Goal: Information Seeking & Learning: Learn about a topic

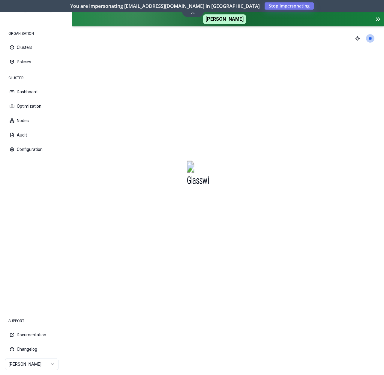
click at [26, 368] on html "ORGANISATION Clusters Policies CLUSTER Dashboard Optimization Nodes Audit Confi…" at bounding box center [192, 187] width 384 height 375
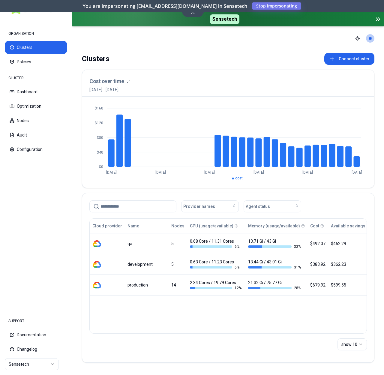
click at [289, 66] on div "Clusters Connect cluster Cost over time [DATE] - [DATE] $0 $40 $80 $120 $160 [D…" at bounding box center [228, 211] width 312 height 322
click at [37, 103] on button "Optimization" at bounding box center [36, 106] width 62 height 13
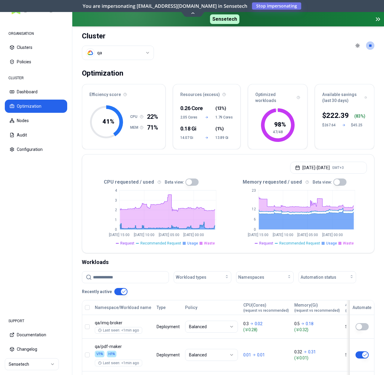
scroll to position [10, 0]
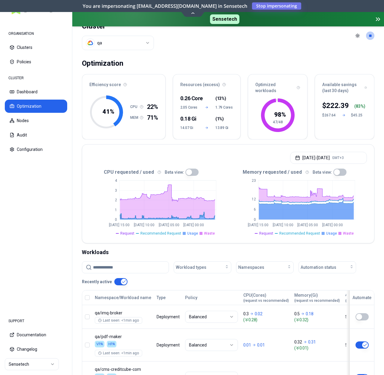
click at [113, 46] on html "ORGANISATION Clusters Policies CLUSTER Dashboard Optimization Nodes Audit Confi…" at bounding box center [192, 187] width 384 height 375
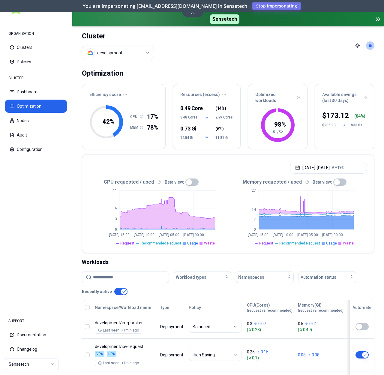
click at [142, 280] on input at bounding box center [129, 276] width 72 height 11
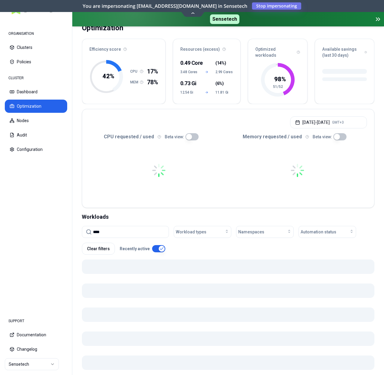
scroll to position [57, 0]
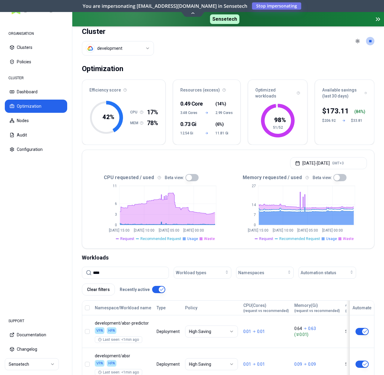
scroll to position [10, 0]
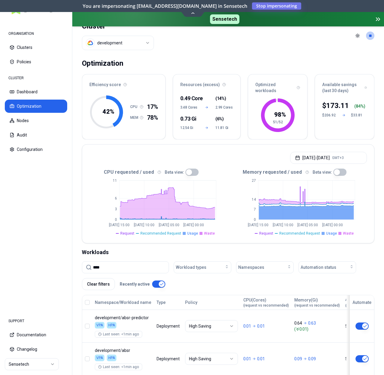
type input "****"
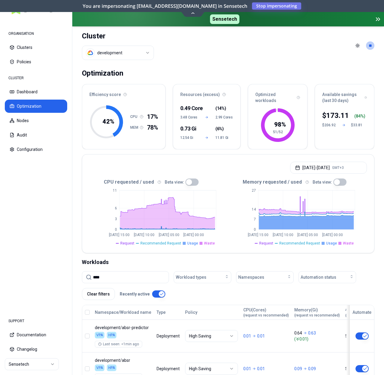
scroll to position [76, 0]
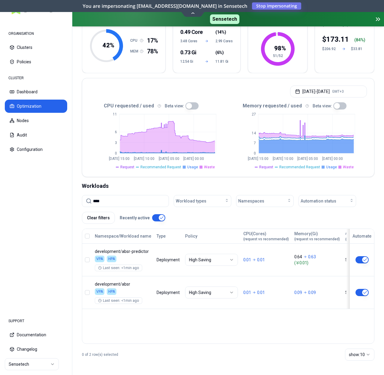
click at [163, 217] on button "button" at bounding box center [158, 217] width 13 height 7
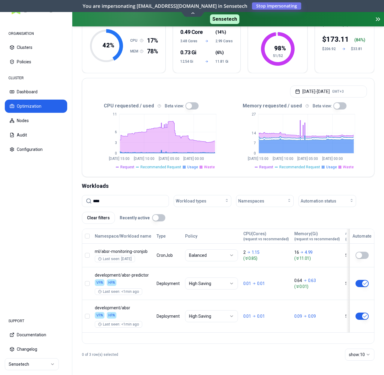
click at [109, 198] on input "****" at bounding box center [129, 200] width 72 height 11
click at [125, 200] on input "****" at bounding box center [129, 200] width 72 height 11
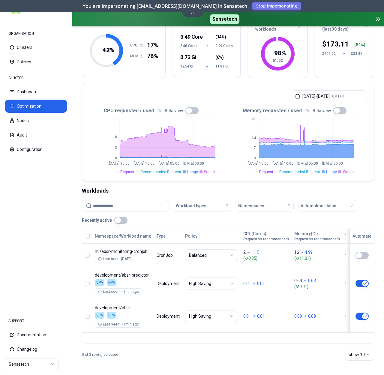
scroll to position [76, 0]
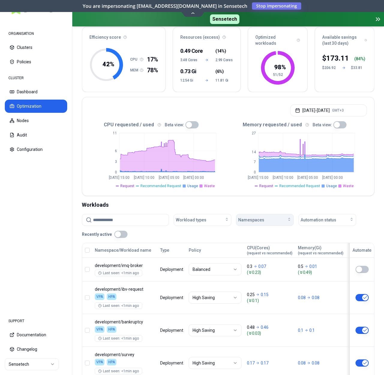
scroll to position [169, 0]
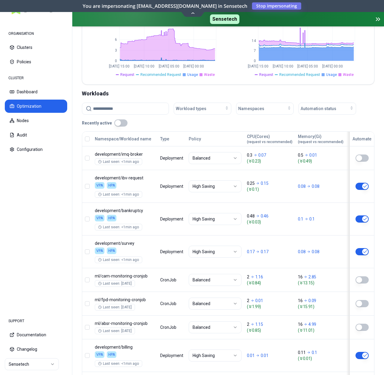
click at [131, 105] on input at bounding box center [129, 108] width 72 height 11
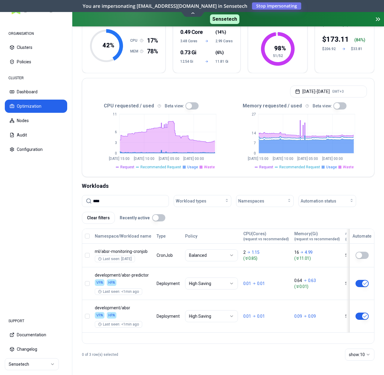
scroll to position [76, 0]
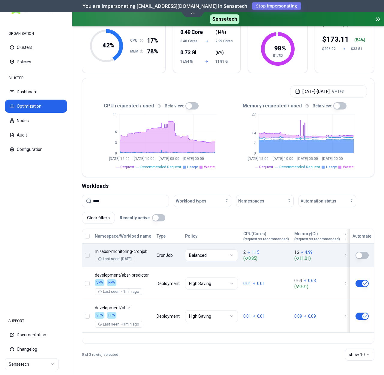
type input "****"
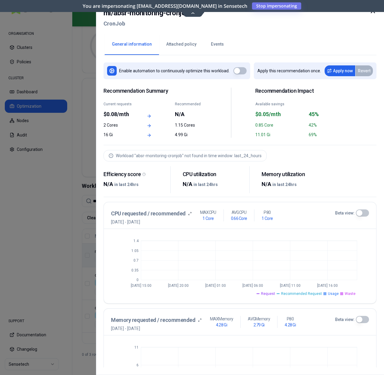
click at [170, 42] on button "Attached policy" at bounding box center [181, 44] width 45 height 21
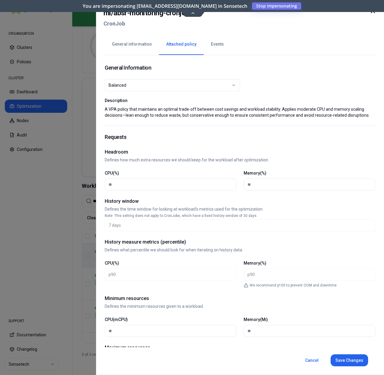
click at [217, 48] on button "Events" at bounding box center [217, 44] width 27 height 21
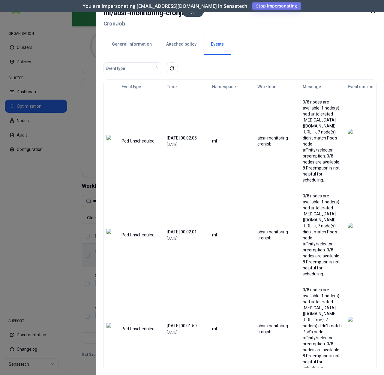
click at [133, 46] on button "General information" at bounding box center [132, 44] width 54 height 21
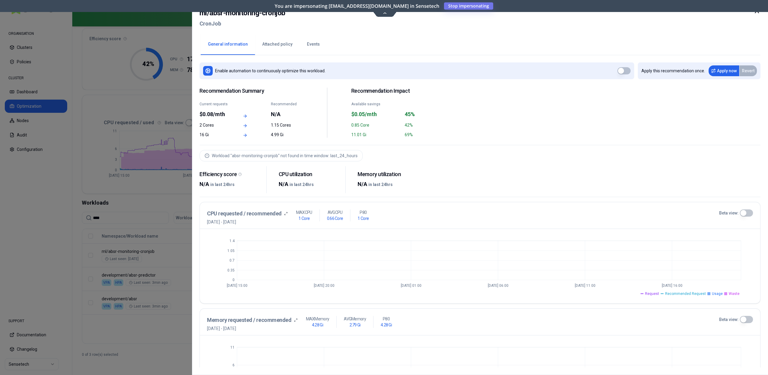
scroll to position [56, 0]
click at [384, 17] on div at bounding box center [756, 18] width 7 height 22
click at [384, 14] on icon at bounding box center [756, 10] width 7 height 7
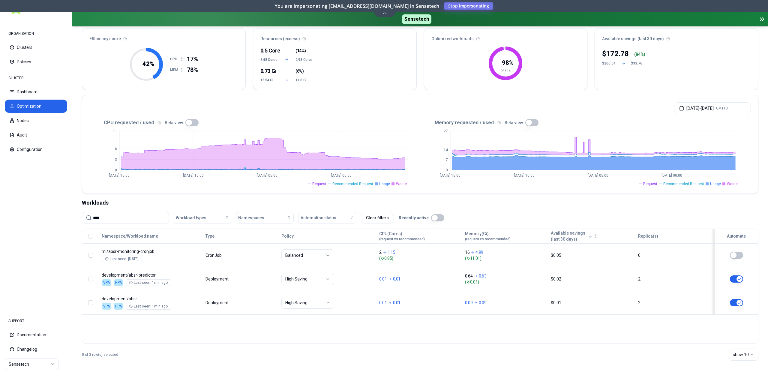
click at [186, 124] on button "button" at bounding box center [191, 122] width 13 height 7
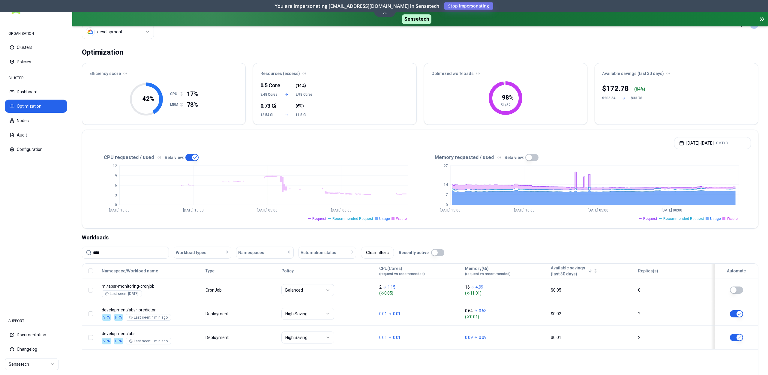
scroll to position [56, 0]
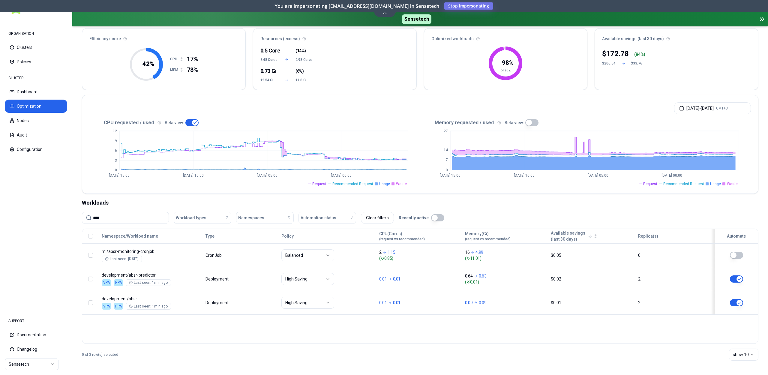
type button "on"
click at [125, 223] on input "****" at bounding box center [129, 217] width 72 height 11
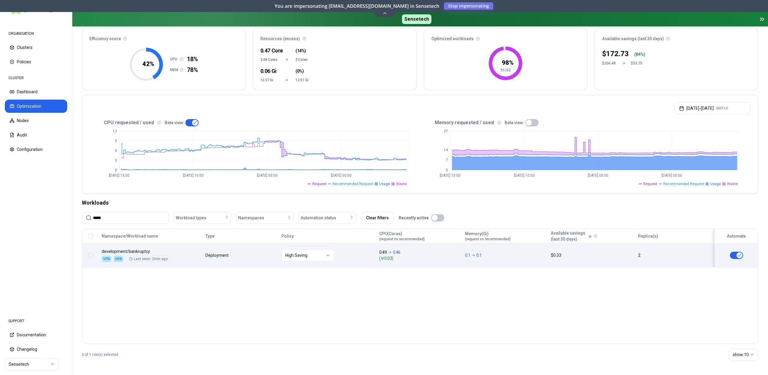
type input "*****"
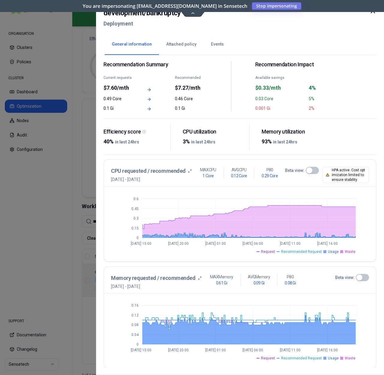
scroll to position [27, 0]
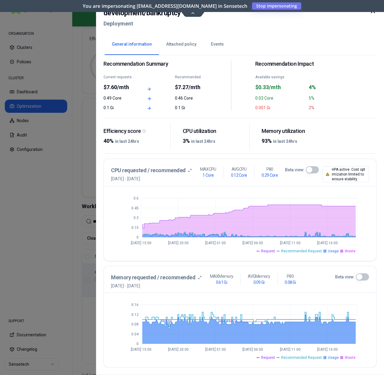
click at [374, 13] on icon at bounding box center [372, 10] width 7 height 7
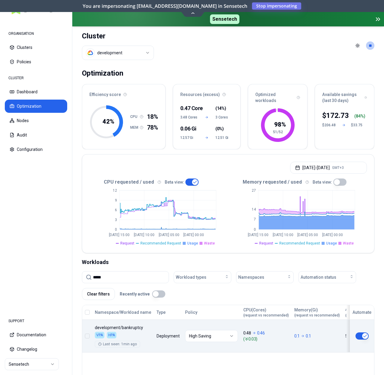
click at [40, 105] on button "Optimization" at bounding box center [36, 106] width 62 height 13
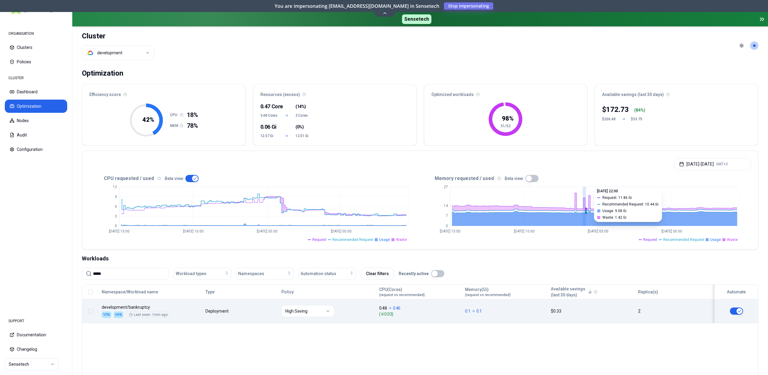
drag, startPoint x: 582, startPoint y: 209, endPoint x: 586, endPoint y: 209, distance: 3.6
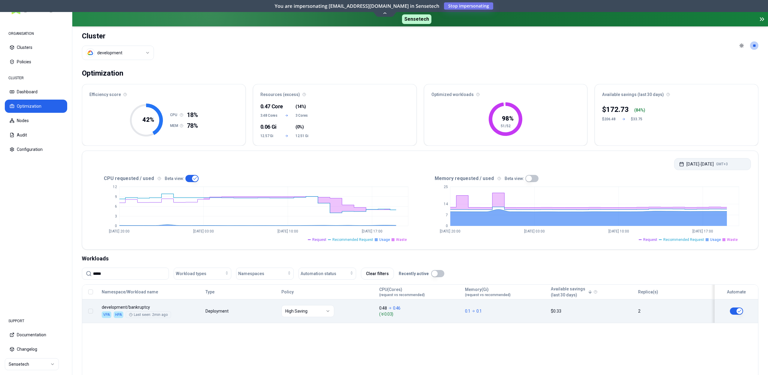
click at [384, 163] on button "[DATE] - [DATE] GMT+3" at bounding box center [712, 164] width 77 height 12
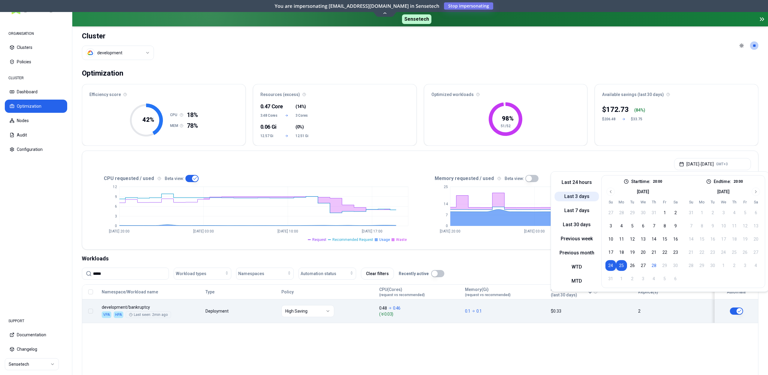
click at [384, 192] on button "Last 3 days" at bounding box center [577, 197] width 44 height 10
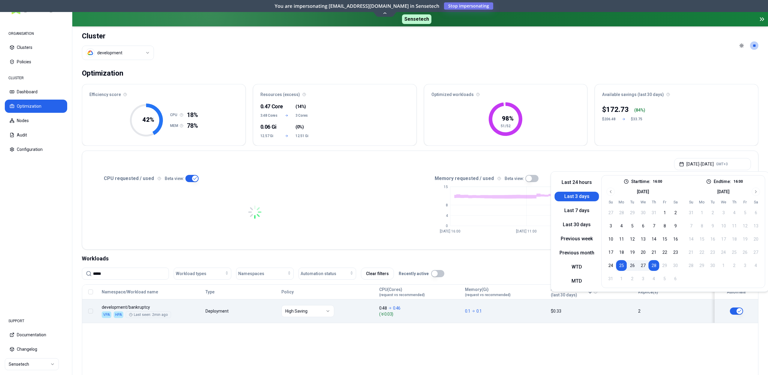
click at [384, 148] on div "Optimization Efficiency score 42 % CPU 18% MEM 78% Resources (excess) 0.47 Core…" at bounding box center [420, 248] width 696 height 366
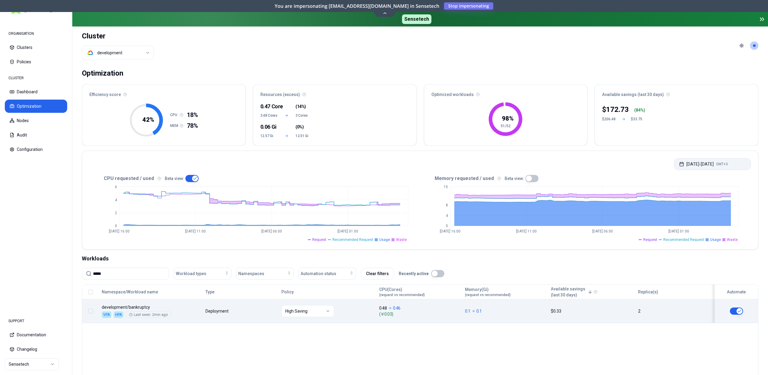
click at [384, 166] on button "[DATE] - [DATE] GMT+3" at bounding box center [712, 164] width 77 height 12
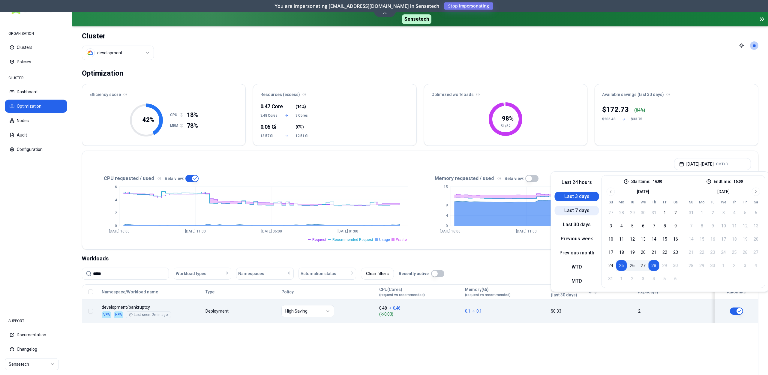
click at [384, 208] on button "Last 7 days" at bounding box center [577, 211] width 44 height 10
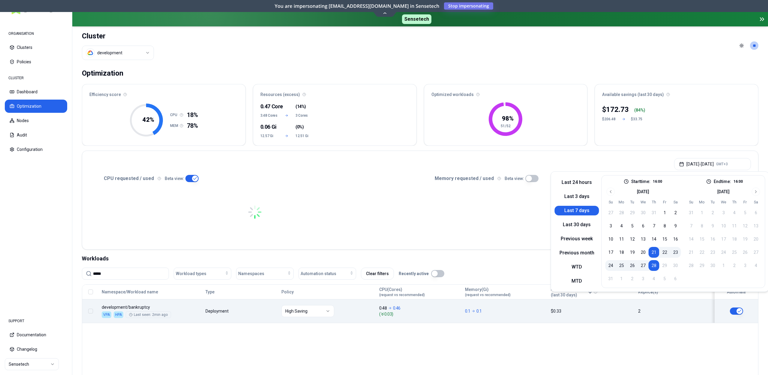
click at [384, 156] on div "[DATE] - [DATE] GMT+3" at bounding box center [420, 162] width 676 height 23
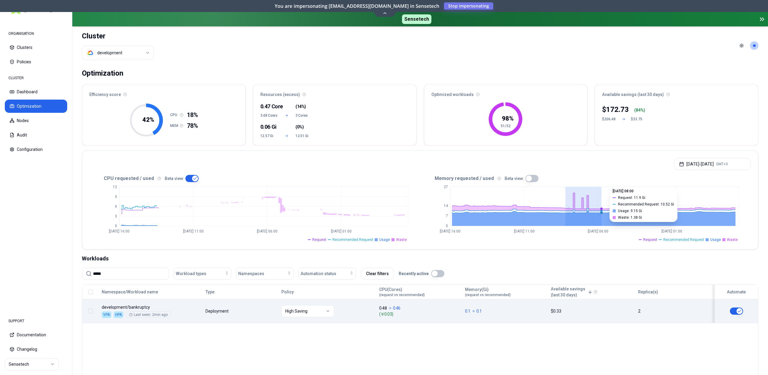
drag, startPoint x: 590, startPoint y: 203, endPoint x: 601, endPoint y: 204, distance: 10.8
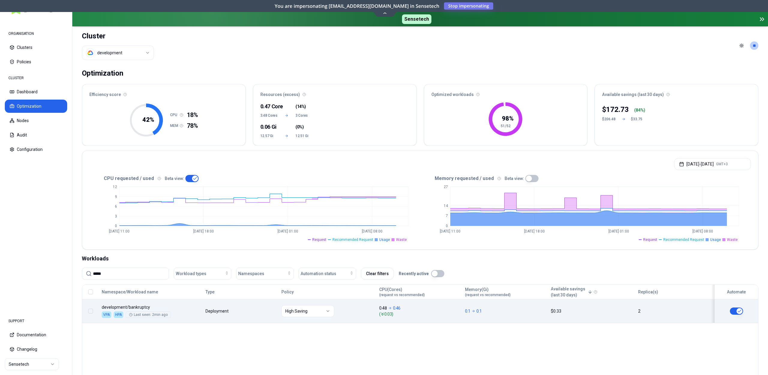
click at [384, 70] on div "Optimization" at bounding box center [420, 73] width 676 height 12
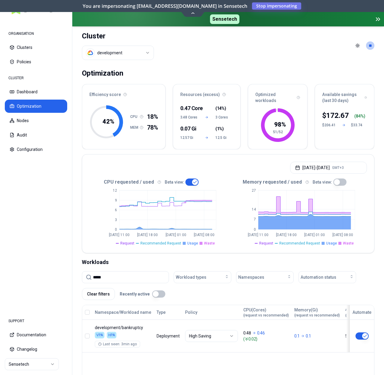
click at [336, 181] on button "button" at bounding box center [339, 181] width 13 height 7
type button "on"
click at [240, 149] on div "Efficiency score 42 % CPU 18% MEM 78% Resources (excess) 0.5 Core ( 14% ) 3.48 …" at bounding box center [228, 116] width 292 height 65
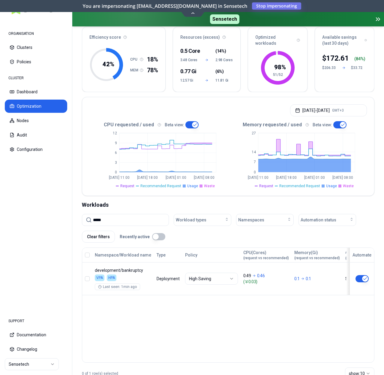
scroll to position [76, 0]
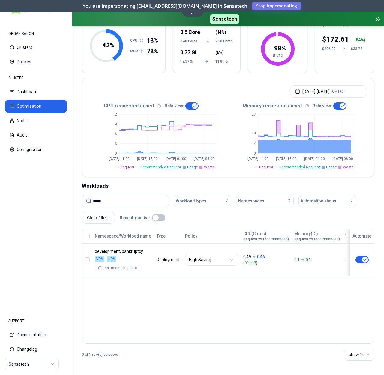
click at [238, 149] on icon "0 7 14 [DATE] 11:00 [DATE] 18:00 [DATE] 01:00 [DATE] 08:00" at bounding box center [297, 139] width 139 height 60
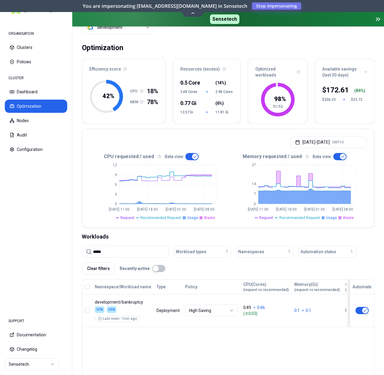
scroll to position [0, 0]
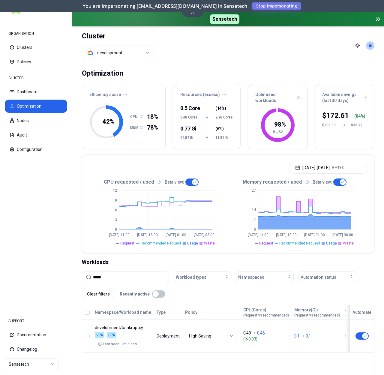
click at [118, 53] on html "ORGANISATION Clusters Policies CLUSTER Dashboard Optimization Nodes Audit Confi…" at bounding box center [192, 187] width 384 height 375
click at [234, 51] on html "ORGANISATION Clusters Policies CLUSTER Dashboard Optimization Nodes Audit Confi…" at bounding box center [192, 187] width 384 height 375
click at [133, 275] on input "*****" at bounding box center [129, 276] width 72 height 11
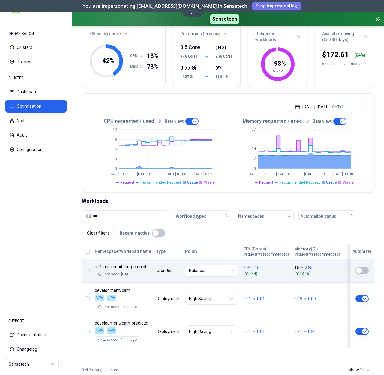
scroll to position [76, 0]
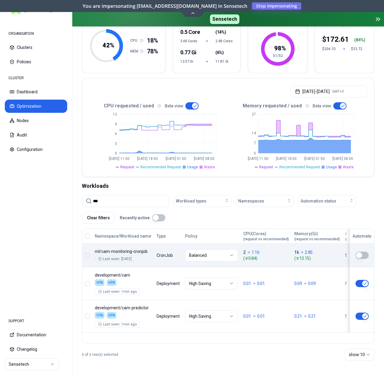
click at [122, 202] on input "***" at bounding box center [129, 200] width 72 height 11
type input "*"
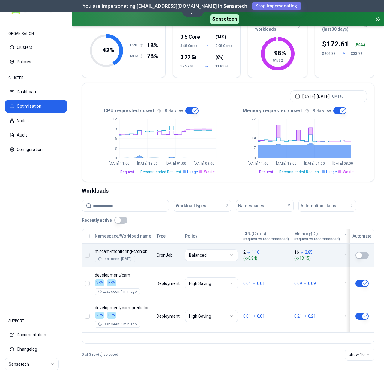
scroll to position [76, 0]
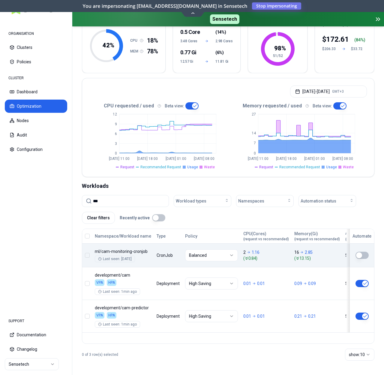
click at [151, 249] on body "ORGANISATION Clusters Policies CLUSTER Dashboard Optimization Nodes Audit Confi…" at bounding box center [192, 187] width 384 height 375
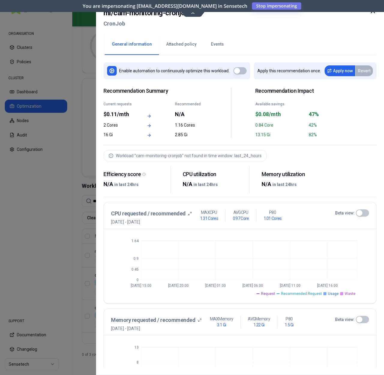
click at [372, 13] on icon at bounding box center [372, 10] width 7 height 7
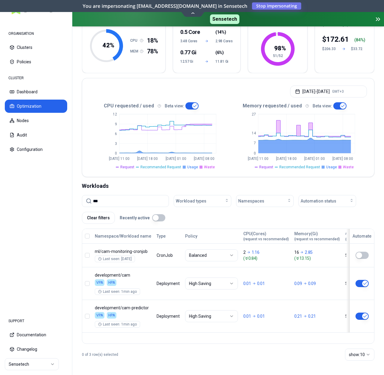
click at [115, 205] on input "***" at bounding box center [129, 200] width 72 height 11
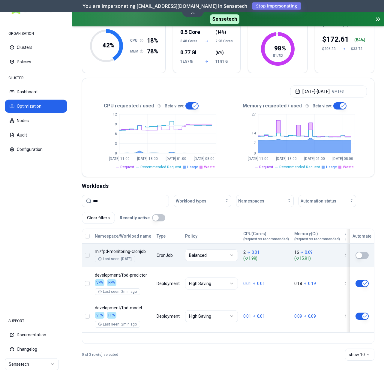
type input "***"
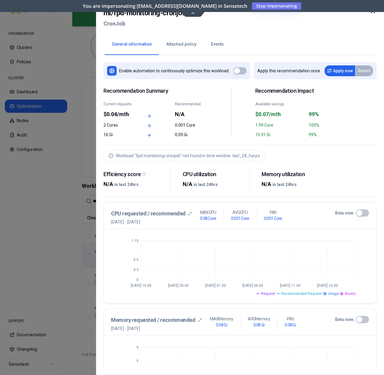
click at [371, 13] on icon at bounding box center [373, 11] width 4 height 4
